Goal: Find specific page/section: Find specific page/section

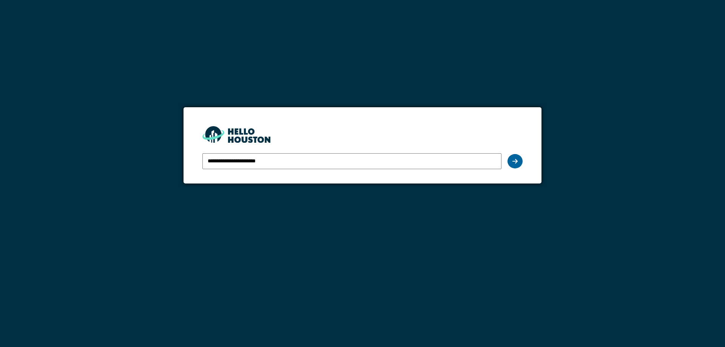
click at [516, 168] on div at bounding box center [514, 161] width 15 height 14
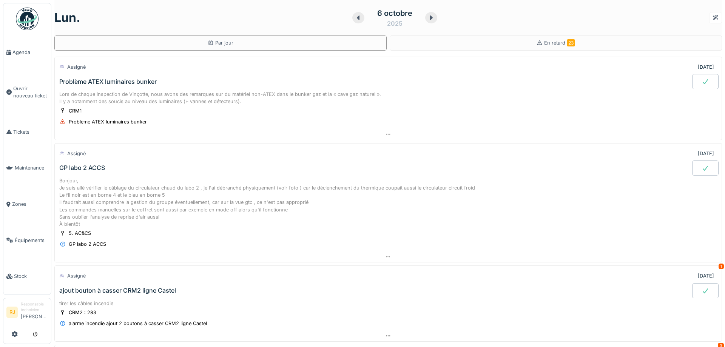
drag, startPoint x: 20, startPoint y: 132, endPoint x: 157, endPoint y: 109, distance: 138.6
click at [20, 133] on span "Tickets" at bounding box center [30, 131] width 35 height 7
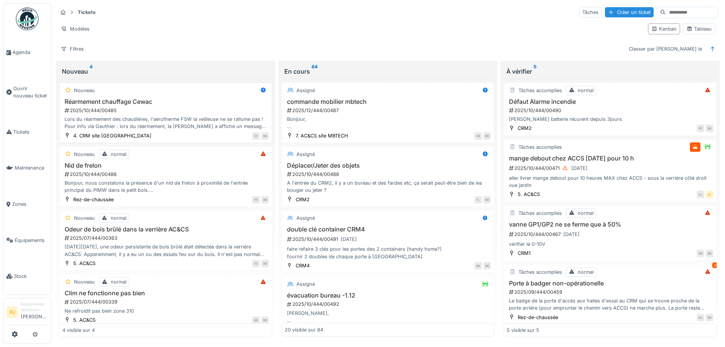
scroll to position [7, 0]
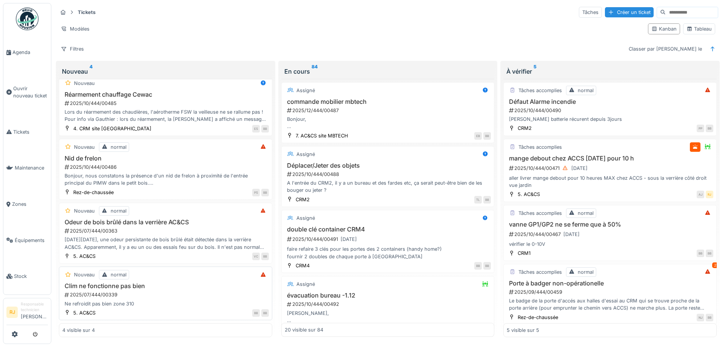
click at [110, 288] on h3 "Clim ne fonctionne pas bien" at bounding box center [165, 285] width 207 height 7
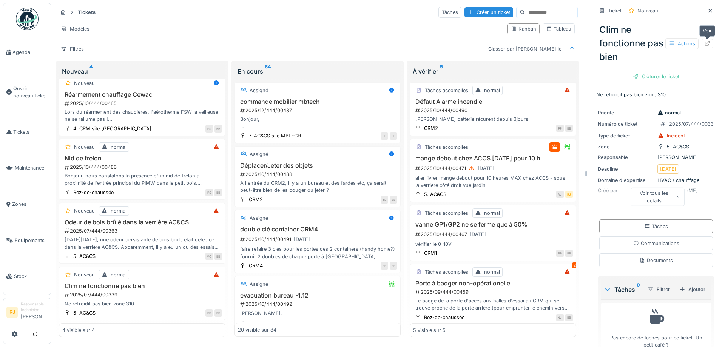
click at [710, 42] on div at bounding box center [707, 43] width 11 height 9
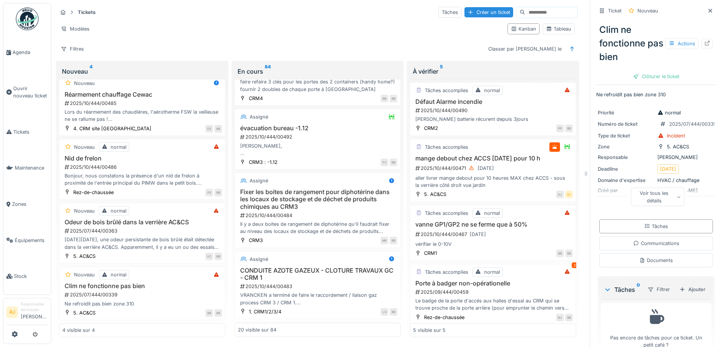
scroll to position [170, 0]
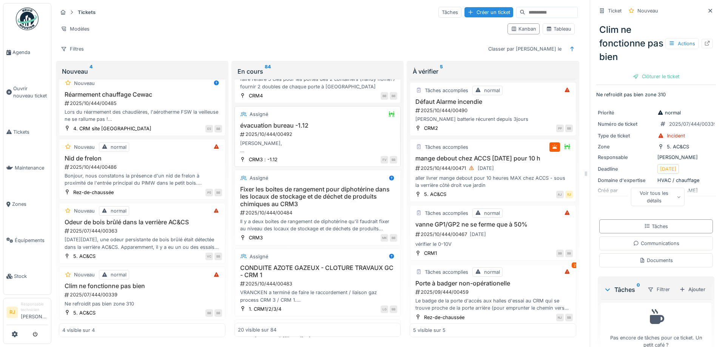
click at [282, 133] on div "2025/10/444/00492" at bounding box center [318, 134] width 158 height 7
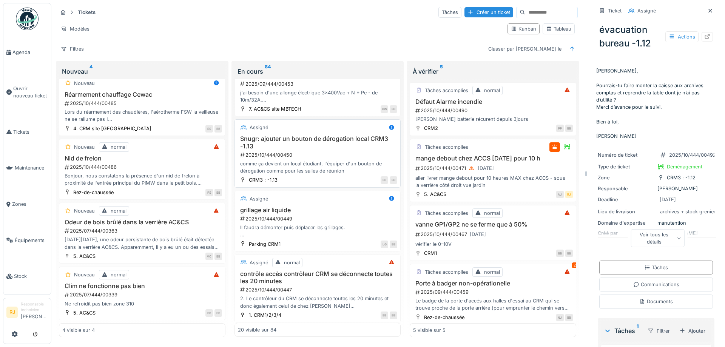
scroll to position [1086, 0]
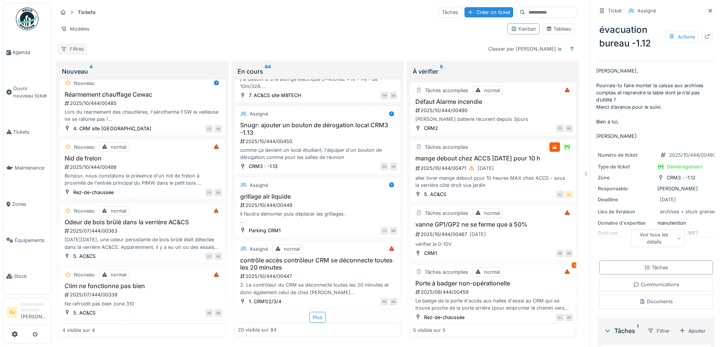
click at [79, 51] on div "Filtres" at bounding box center [72, 48] width 30 height 11
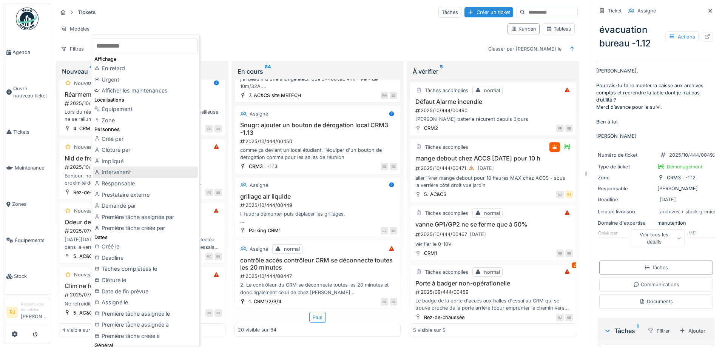
click at [132, 174] on div "Intervenant" at bounding box center [145, 172] width 105 height 11
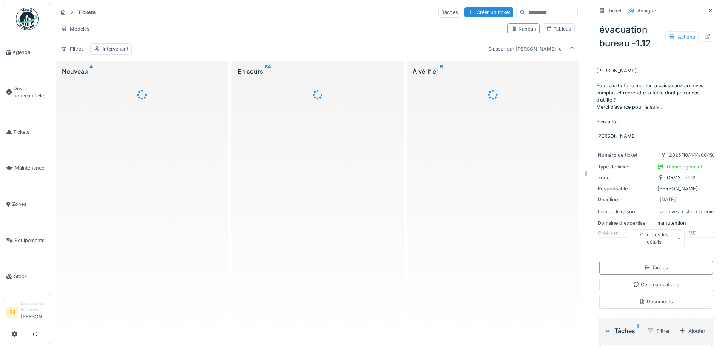
scroll to position [0, 0]
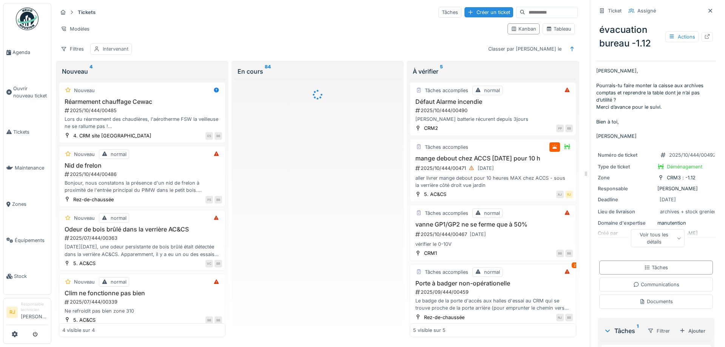
click at [114, 49] on div "Intervenant" at bounding box center [116, 48] width 26 height 7
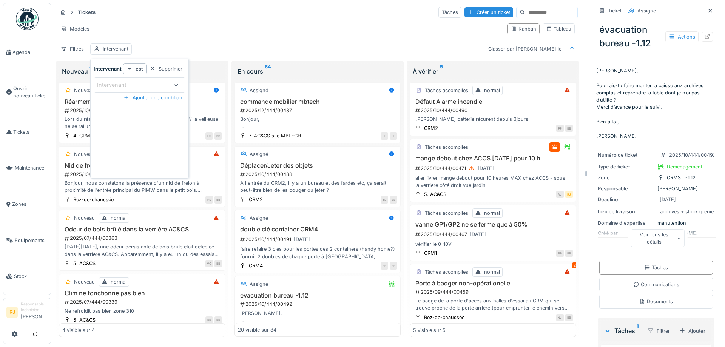
click at [116, 85] on div "Intervenant" at bounding box center [117, 85] width 40 height 8
type input "***"
click at [117, 142] on span "Ronan Jurcaba" at bounding box center [120, 143] width 45 height 8
type input "*****"
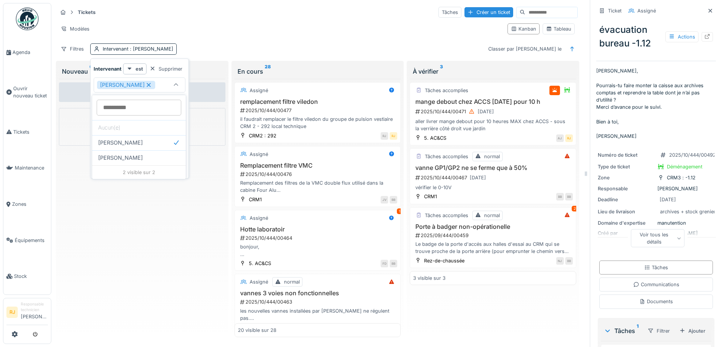
click at [321, 45] on div "Filtres Intervenant : Ronan Jurcaba Classer par Créé le" at bounding box center [317, 48] width 520 height 11
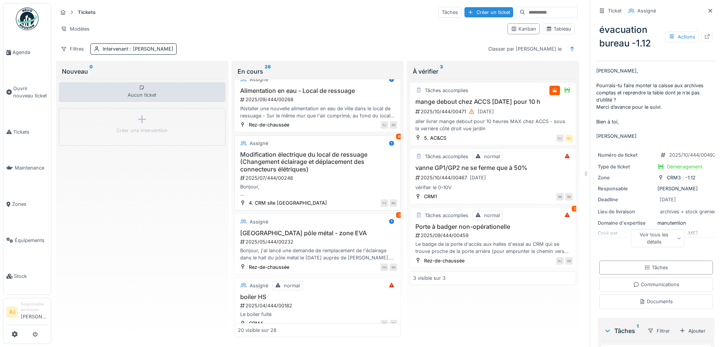
scroll to position [1070, 0]
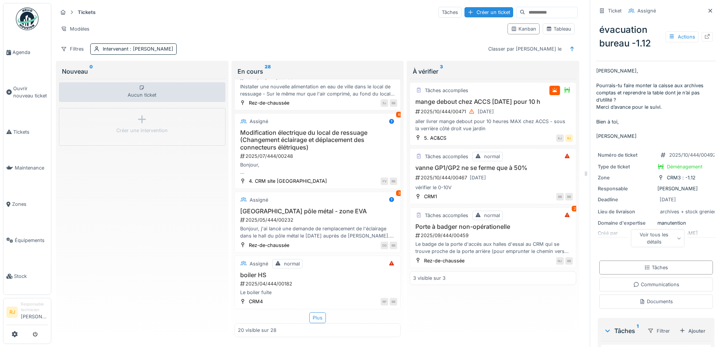
click at [322, 318] on div "Plus" at bounding box center [317, 317] width 17 height 11
